Goal: Task Accomplishment & Management: Manage account settings

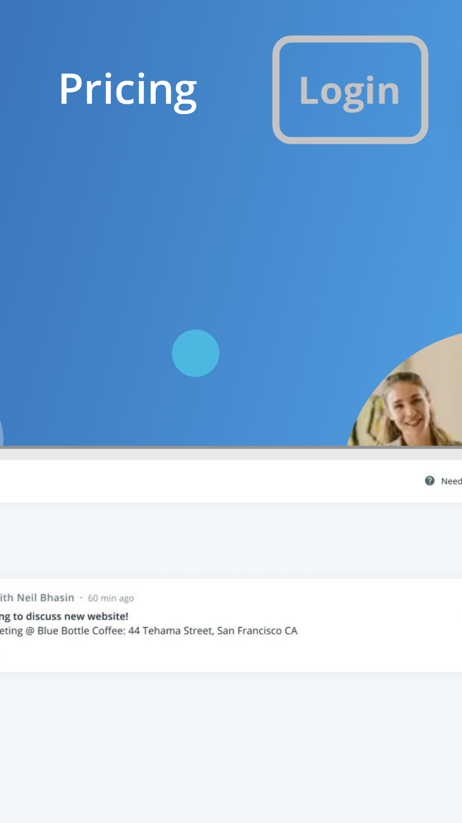
click at [383, 18] on button "Login" at bounding box center [381, 18] width 31 height 22
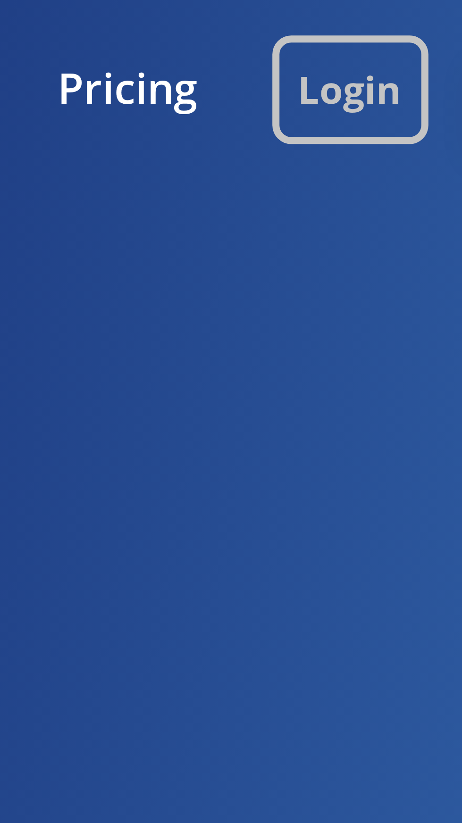
click at [379, 12] on button "Login" at bounding box center [381, 18] width 31 height 22
click at [388, 15] on button "Login" at bounding box center [381, 18] width 31 height 22
click at [384, 15] on button "Login" at bounding box center [381, 18] width 31 height 22
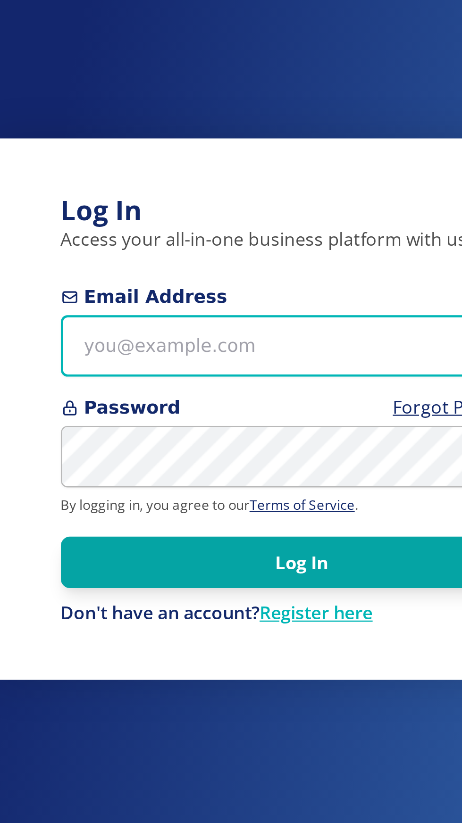
click at [229, 415] on input "Email Address" at bounding box center [231, 402] width 204 height 26
type input "[EMAIL_ADDRESS][DOMAIN_NAME]"
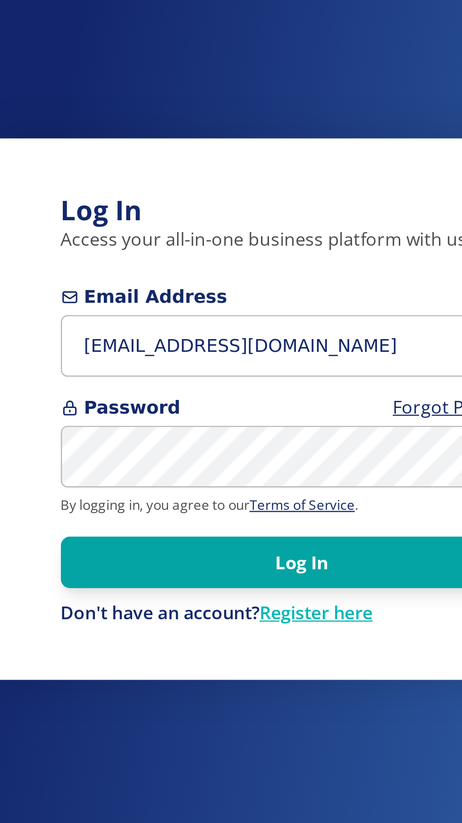
click at [129, 483] on button "Log In" at bounding box center [231, 494] width 204 height 22
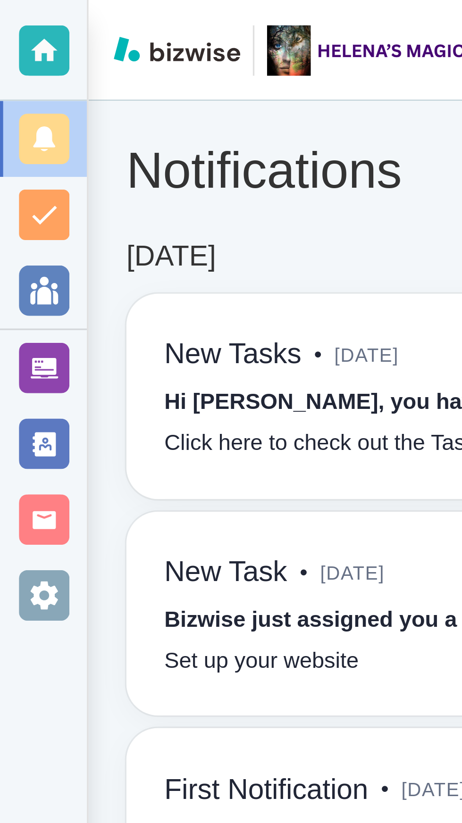
click at [16, 179] on div at bounding box center [13, 177] width 15 height 15
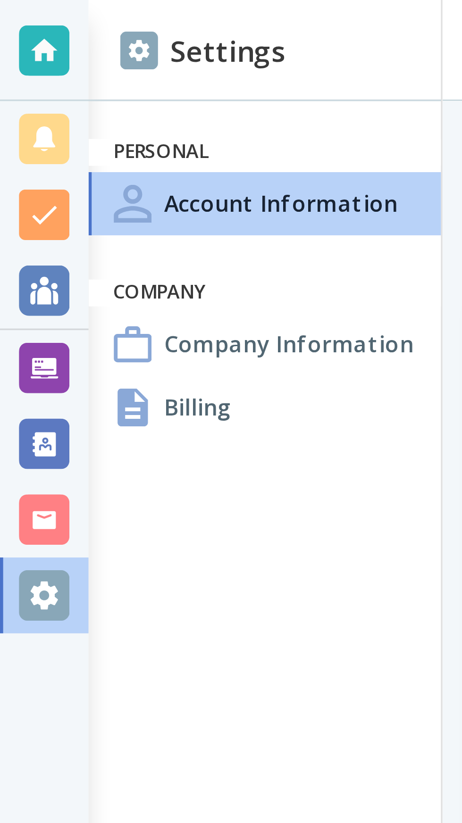
click at [61, 118] on h4 "Billing" at bounding box center [59, 121] width 20 height 10
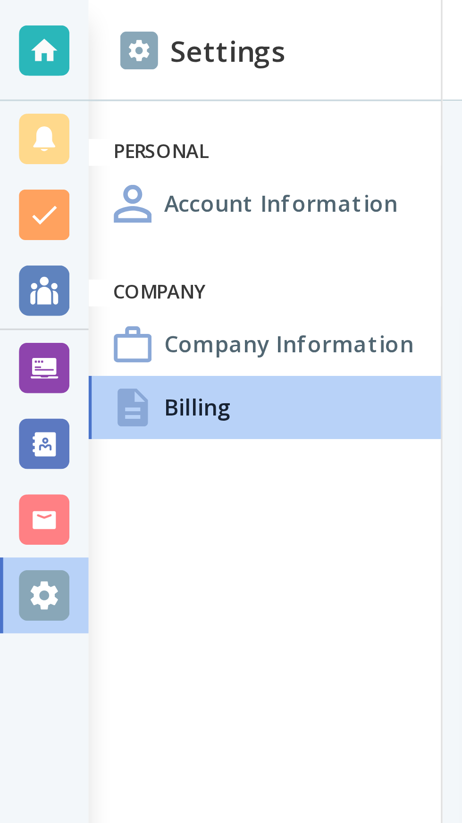
click at [18, 111] on div at bounding box center [13, 109] width 15 height 15
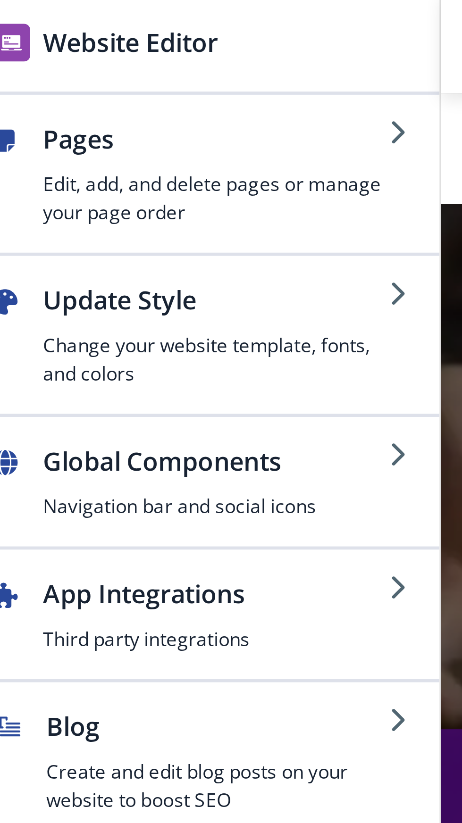
scroll to position [76, 0]
